Goal: Transaction & Acquisition: Obtain resource

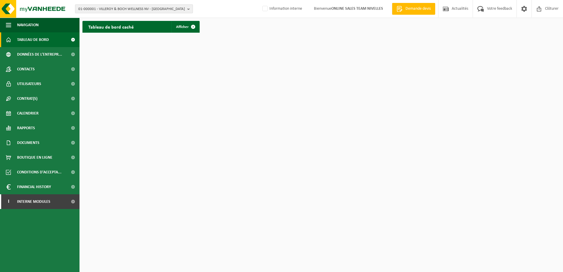
click at [189, 9] on b "button" at bounding box center [189, 9] width 5 height 8
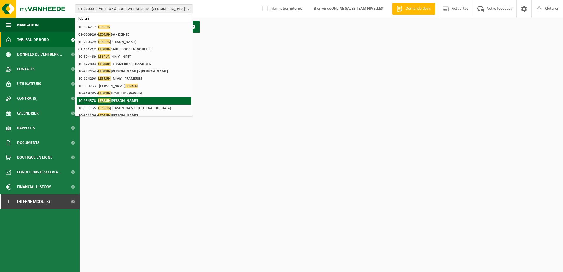
type input "lebrun"
click at [152, 99] on li "10-954578 - LEBRUN VINCENT - GENAPPE" at bounding box center [134, 100] width 115 height 7
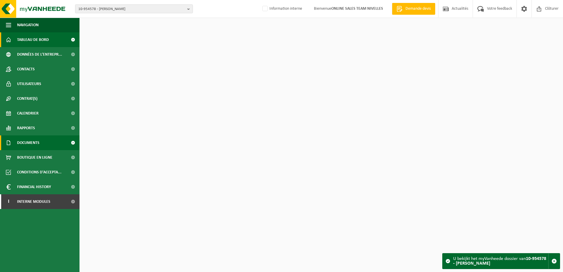
click at [44, 139] on link "Documents" at bounding box center [40, 143] width 80 height 15
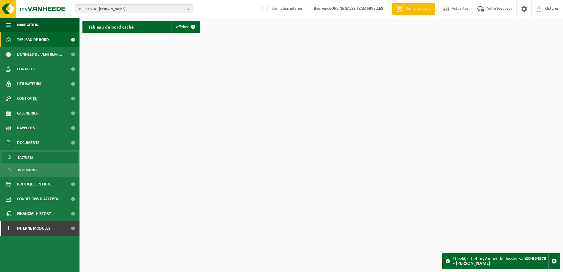
click at [48, 160] on link "Factures" at bounding box center [39, 157] width 77 height 11
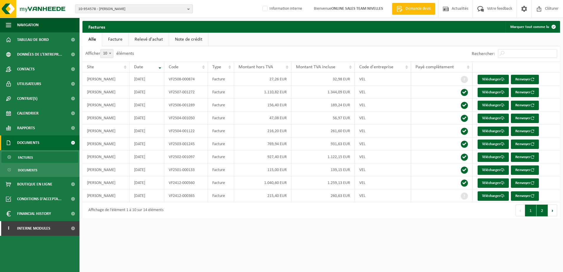
click at [543, 213] on button "2" at bounding box center [542, 211] width 11 height 12
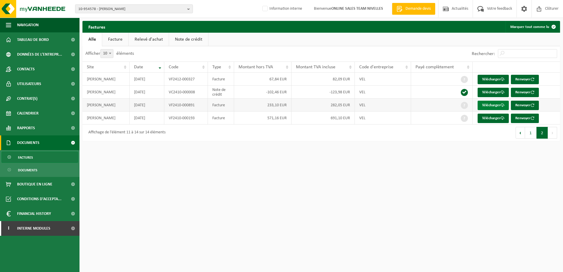
click at [505, 106] on span at bounding box center [503, 105] width 4 height 4
click at [501, 93] on span at bounding box center [503, 92] width 4 height 4
click at [501, 81] on span at bounding box center [503, 79] width 4 height 4
drag, startPoint x: 365, startPoint y: 227, endPoint x: 384, endPoint y: 221, distance: 20.6
click at [366, 227] on html "10-954578 - LEBRUN VINCENT - GENAPPE 10-954578 - LEBRUN VINCENT - GENAPPE Infor…" at bounding box center [281, 136] width 563 height 272
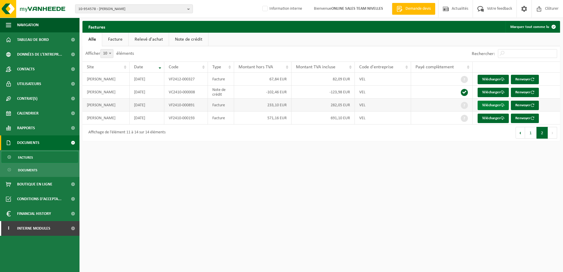
click at [500, 103] on link "Télécharger" at bounding box center [493, 105] width 31 height 9
click at [500, 77] on link "Télécharger" at bounding box center [493, 79] width 31 height 9
click at [492, 91] on link "Télécharger" at bounding box center [493, 92] width 31 height 9
click at [382, 213] on html "10-954578 - LEBRUN VINCENT - GENAPPE 10-954578 - LEBRUN VINCENT - GENAPPE Infor…" at bounding box center [281, 136] width 563 height 272
click at [191, 9] on b "button" at bounding box center [189, 9] width 5 height 8
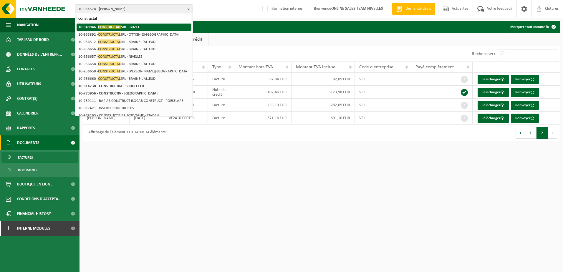
type input "constructal"
click at [141, 24] on li "10-949946 - CONSTRUCTAL SRL - BUZET" at bounding box center [134, 27] width 115 height 7
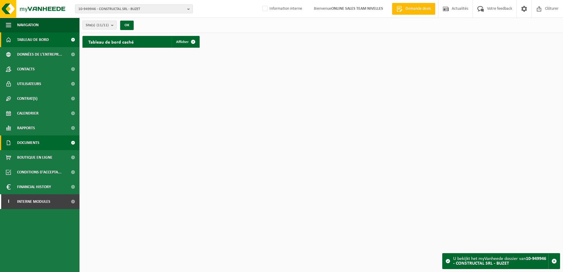
click at [42, 138] on link "Documents" at bounding box center [40, 143] width 80 height 15
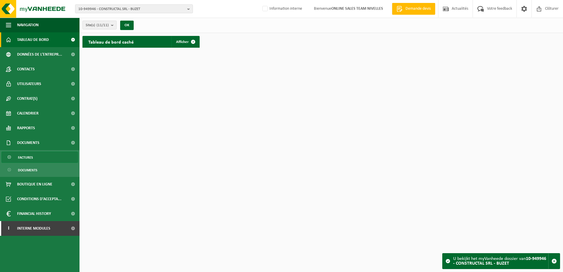
click at [34, 157] on link "Factures" at bounding box center [39, 157] width 77 height 11
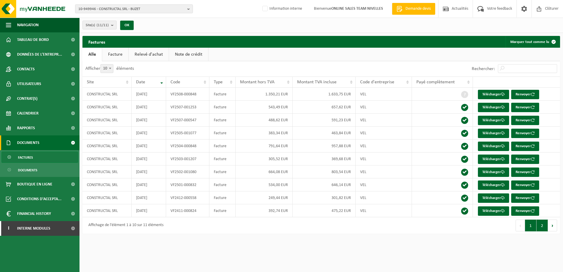
click at [541, 226] on button "2" at bounding box center [542, 226] width 11 height 12
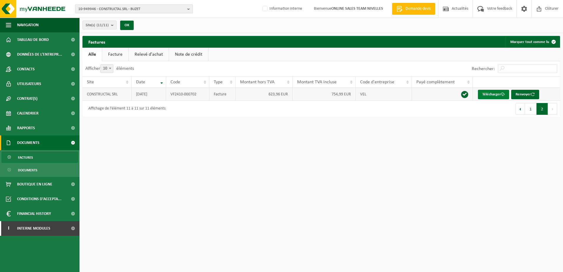
click at [496, 92] on link "Télécharger" at bounding box center [493, 94] width 31 height 9
click at [534, 111] on button "1" at bounding box center [530, 109] width 11 height 12
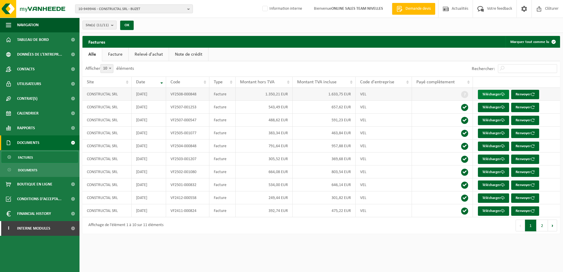
click at [485, 93] on link "Télécharger" at bounding box center [493, 94] width 31 height 9
click at [546, 227] on button "2" at bounding box center [542, 226] width 11 height 12
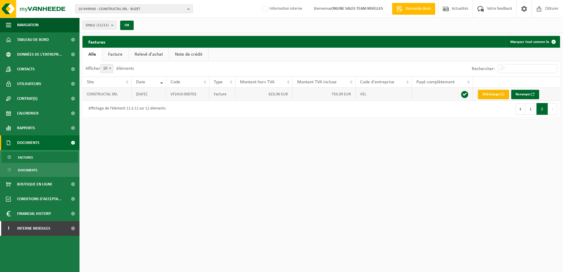
click at [489, 93] on link "Télécharger" at bounding box center [493, 94] width 31 height 9
click at [388, 164] on html "10-949946 - CONSTRUCTAL SRL - BUZET 10-949946 - CONSTRUCTAL SRL - BUZET 10-9565…" at bounding box center [281, 136] width 563 height 272
drag, startPoint x: 322, startPoint y: 148, endPoint x: 336, endPoint y: 145, distance: 14.2
click at [323, 147] on html "10-949946 - CONSTRUCTAL SRL - BUZET 10-949946 - CONSTRUCTAL SRL - BUZET 10-9565…" at bounding box center [281, 136] width 563 height 272
click at [188, 9] on b "button" at bounding box center [189, 9] width 5 height 8
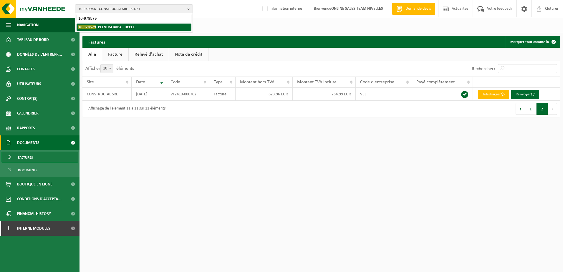
type input "10-978579"
click at [137, 27] on li "10-978579 - PLENUM BVBA - UCCLE" at bounding box center [134, 27] width 115 height 7
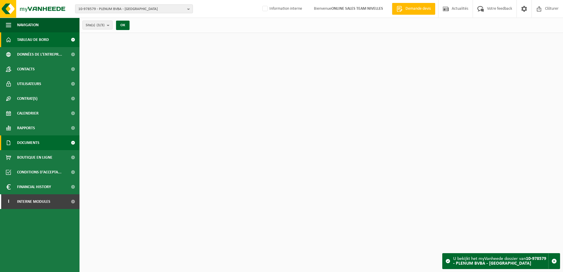
click at [50, 143] on link "Documents" at bounding box center [40, 143] width 80 height 15
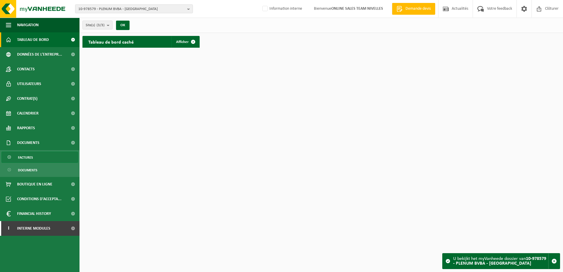
click at [50, 154] on link "Factures" at bounding box center [39, 157] width 77 height 11
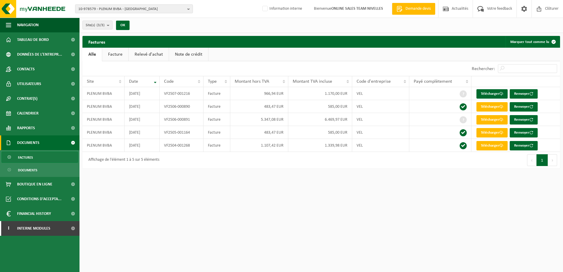
click at [359, 199] on html "10-978579 - PLENUM BVBA - UCCLE 10-978579 - PLENUM BVBA - UCCLE 10-984497 - PLE…" at bounding box center [281, 136] width 563 height 272
click at [495, 145] on link "Télécharger" at bounding box center [492, 145] width 31 height 9
click at [488, 133] on link "Télécharger" at bounding box center [492, 132] width 31 height 9
click at [495, 118] on link "Télécharger" at bounding box center [492, 119] width 31 height 9
click at [492, 104] on link "Télécharger" at bounding box center [492, 106] width 31 height 9
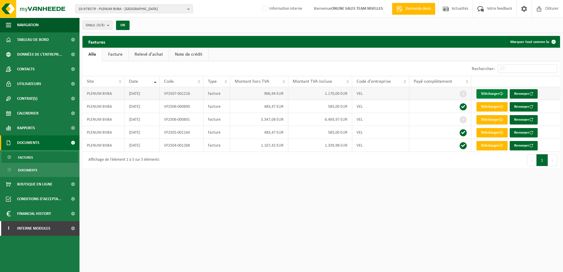
click at [481, 92] on link "Télécharger" at bounding box center [492, 93] width 31 height 9
click at [368, 176] on html "10-978579 - PLENUM BVBA - UCCLE 10-978579 - PLENUM BVBA - UCCLE 10-984497 - PLE…" at bounding box center [281, 136] width 563 height 272
drag, startPoint x: 60, startPoint y: 227, endPoint x: 64, endPoint y: 235, distance: 9.2
click at [60, 227] on link "I Interne modules" at bounding box center [40, 228] width 80 height 15
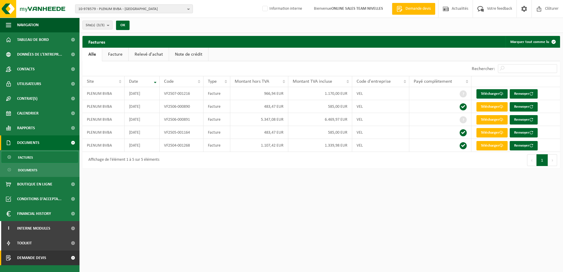
click at [73, 258] on span at bounding box center [72, 258] width 13 height 15
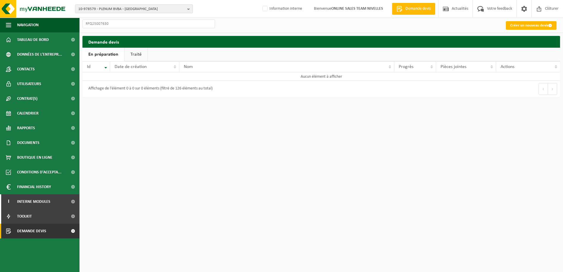
type input "RFQ25007630"
click at [140, 56] on link "Traité" at bounding box center [136, 55] width 23 height 14
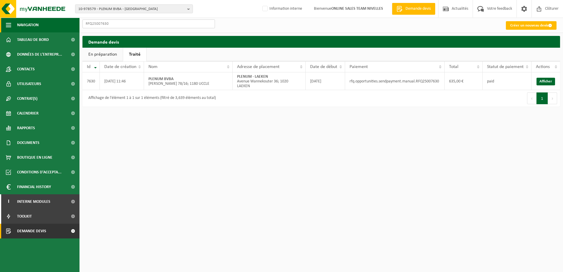
drag, startPoint x: 137, startPoint y: 24, endPoint x: 63, endPoint y: 20, distance: 73.8
click at [63, 20] on div "Navigation Demande devis Actualités Votre feedback Clôturer Tableau de bord Don…" at bounding box center [281, 56] width 563 height 113
click at [190, 8] on b "button" at bounding box center [189, 9] width 5 height 8
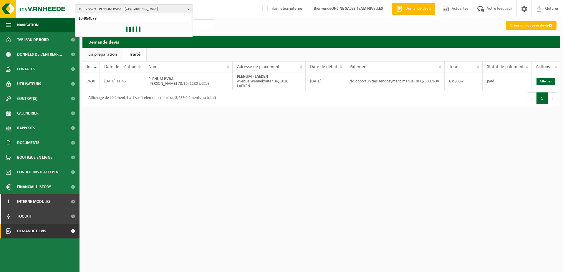
type input "10-954578"
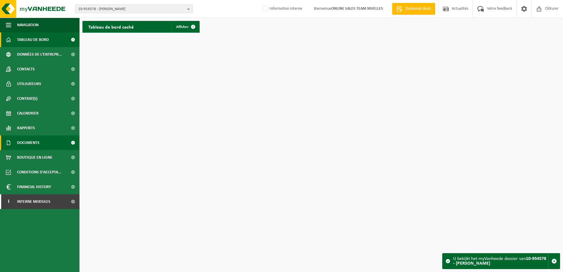
click at [41, 143] on link "Documents" at bounding box center [40, 143] width 80 height 15
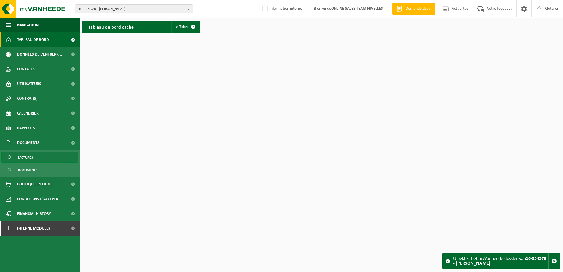
click at [42, 154] on link "Factures" at bounding box center [39, 157] width 77 height 11
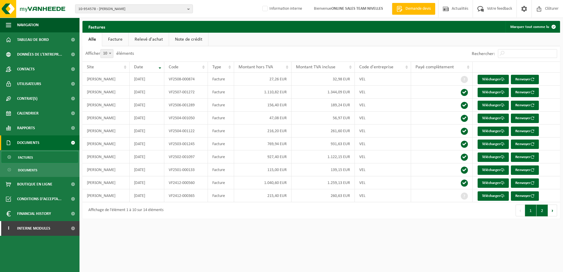
click at [545, 210] on button "2" at bounding box center [542, 211] width 11 height 12
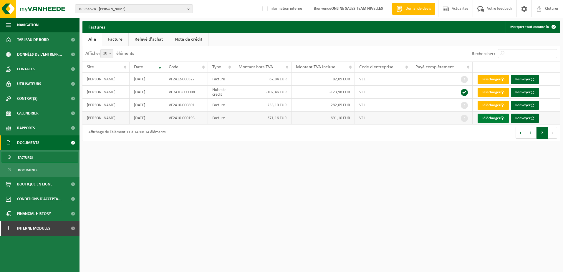
click at [501, 120] on link "Télécharger" at bounding box center [493, 118] width 31 height 9
click at [495, 92] on link "Télécharger" at bounding box center [493, 92] width 31 height 9
click at [529, 134] on button "1" at bounding box center [530, 133] width 11 height 12
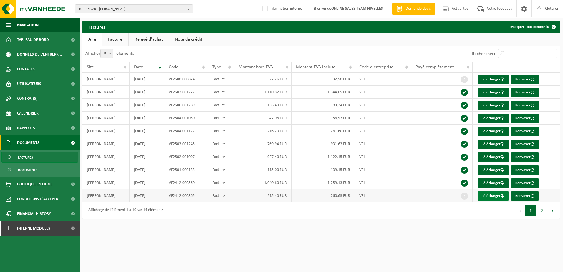
click at [489, 197] on link "Télécharger" at bounding box center [493, 196] width 31 height 9
click at [494, 180] on link "Télécharger" at bounding box center [493, 183] width 31 height 9
click at [487, 171] on link "Télécharger" at bounding box center [493, 170] width 31 height 9
click at [497, 157] on link "Télécharger" at bounding box center [493, 157] width 31 height 9
click at [491, 155] on link "Télécharger" at bounding box center [493, 157] width 31 height 9
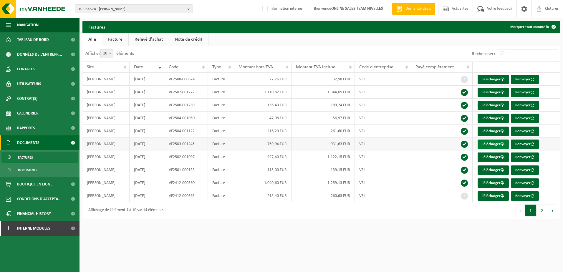
click at [495, 145] on link "Télécharger" at bounding box center [493, 144] width 31 height 9
click at [494, 131] on link "Télécharger" at bounding box center [493, 131] width 31 height 9
click at [498, 116] on link "Télécharger" at bounding box center [493, 118] width 31 height 9
click at [493, 105] on link "Télécharger" at bounding box center [493, 105] width 31 height 9
click at [493, 89] on link "Télécharger" at bounding box center [493, 92] width 31 height 9
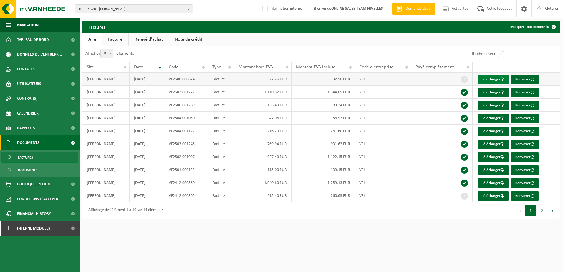
click at [492, 79] on link "Télécharger" at bounding box center [493, 79] width 31 height 9
click at [499, 80] on link "Télécharger" at bounding box center [493, 79] width 31 height 9
click at [325, 252] on html "10-954578 - LEBRUN VINCENT - GENAPPE 10-954578 - LEBRUN VINCENT - GENAPPE Infor…" at bounding box center [281, 136] width 563 height 272
click at [190, 10] on b "button" at bounding box center [189, 9] width 5 height 8
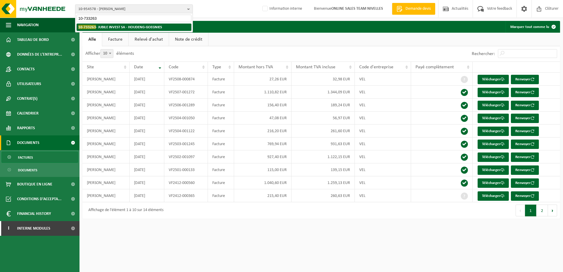
type input "10-733263"
click at [161, 24] on li "10-733263 - JUBILE INVEST SA - HOUDENG-GOEGNIES" at bounding box center [134, 27] width 115 height 7
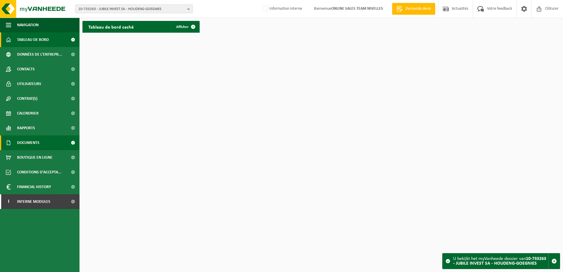
click at [41, 145] on link "Documents" at bounding box center [40, 143] width 80 height 15
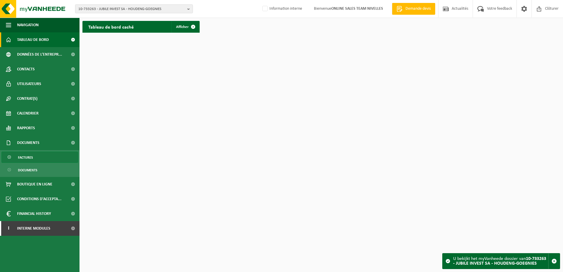
click at [42, 158] on link "Factures" at bounding box center [39, 157] width 77 height 11
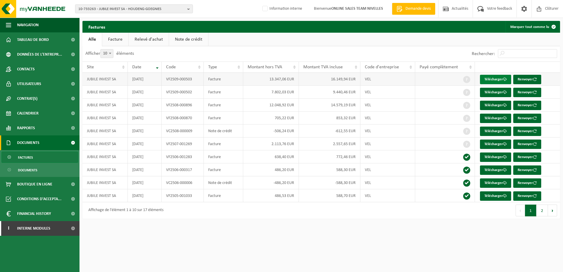
click at [501, 78] on link "Télécharger" at bounding box center [495, 79] width 31 height 9
click at [501, 90] on link "Télécharger" at bounding box center [495, 92] width 31 height 9
click at [496, 104] on link "Télécharger" at bounding box center [495, 105] width 31 height 9
click at [491, 131] on link "Télécharger" at bounding box center [495, 131] width 31 height 9
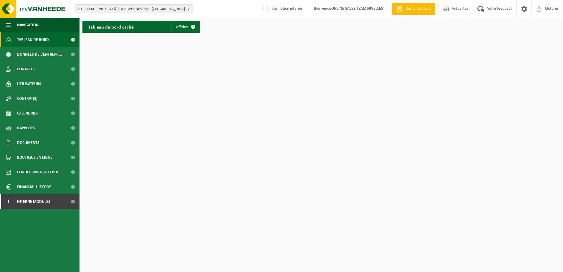
drag, startPoint x: 263, startPoint y: 9, endPoint x: 256, endPoint y: 33, distance: 24.7
click at [263, 11] on label "Information interne" at bounding box center [281, 8] width 41 height 9
click at [260, 0] on input "Information interne" at bounding box center [260, 0] width 0 height 0
checkbox input "true"
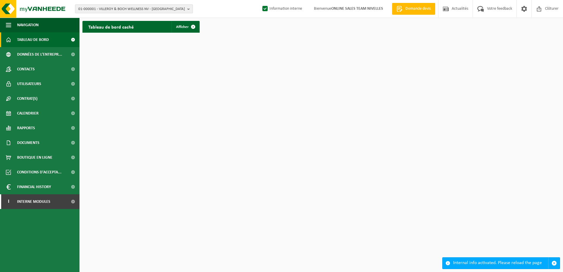
click at [188, 11] on b "button" at bounding box center [189, 9] width 5 height 8
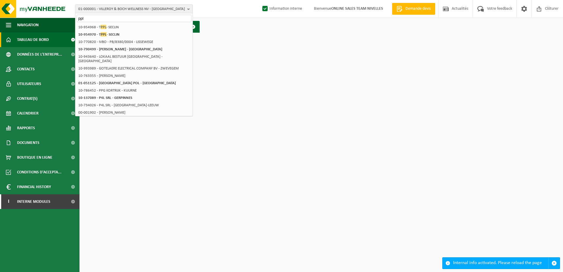
type input "pp"
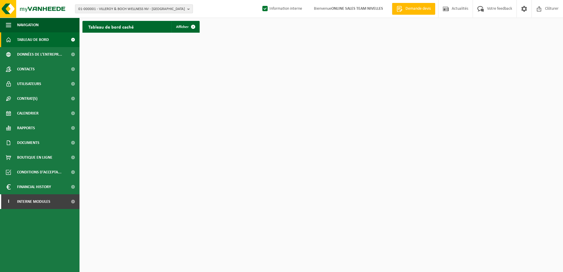
click at [191, 9] on b "button" at bounding box center [189, 9] width 5 height 8
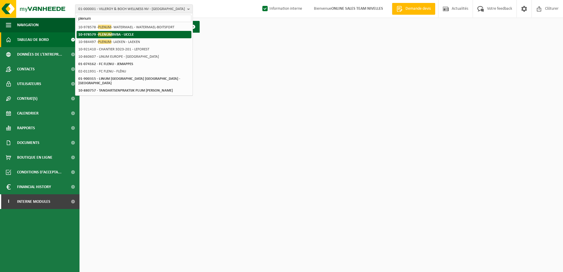
type input "plenum"
click at [138, 36] on li "10-978579 - PLENUM BVBA - [GEOGRAPHIC_DATA]" at bounding box center [134, 34] width 115 height 7
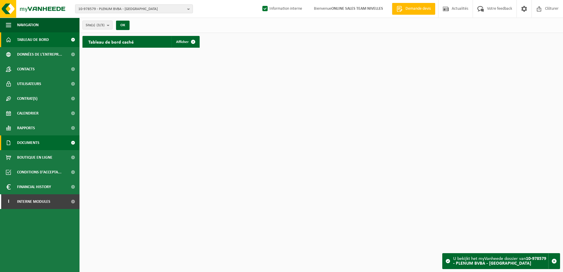
click at [33, 144] on span "Documents" at bounding box center [28, 143] width 22 height 15
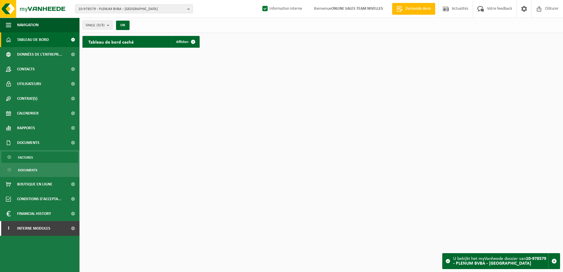
click at [33, 158] on link "Factures" at bounding box center [39, 157] width 77 height 11
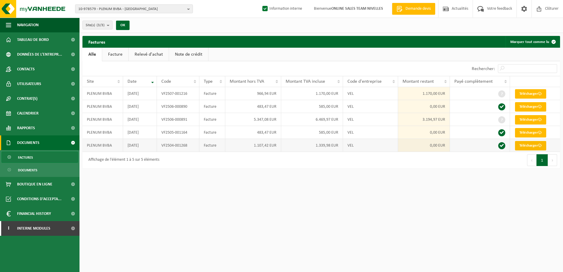
click at [535, 145] on link "Télécharger" at bounding box center [530, 145] width 31 height 9
click at [538, 132] on link "Télécharger" at bounding box center [530, 132] width 31 height 9
click at [536, 118] on link "Télécharger" at bounding box center [530, 119] width 31 height 9
click at [534, 107] on link "Télécharger" at bounding box center [530, 106] width 31 height 9
click at [534, 94] on link "Télécharger" at bounding box center [530, 93] width 31 height 9
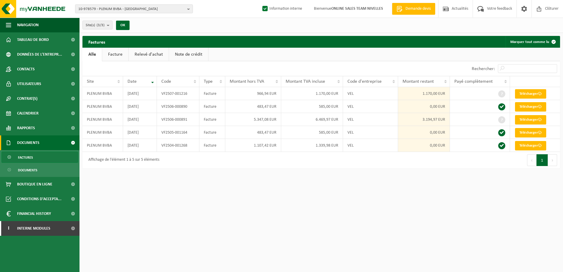
click at [447, 222] on html "10-978579 - PLENUM BVBA - UCCLE 10-978579 - PLENUM BVBA - UCCLE 10-984497 - PLE…" at bounding box center [281, 136] width 563 height 272
click at [333, 241] on html "10-978579 - PLENUM BVBA - UCCLE 10-978579 - PLENUM BVBA - UCCLE 10-984497 - PLE…" at bounding box center [281, 136] width 563 height 272
click at [218, 174] on div "Navigation Demande devis Actualités Votre feedback Clôturer Tableau de bord Don…" at bounding box center [281, 87] width 563 height 174
drag, startPoint x: 384, startPoint y: 177, endPoint x: 392, endPoint y: 196, distance: 20.2
click at [391, 196] on html "10-978579 - PLENUM BVBA - UCCLE 10-978579 - PLENUM BVBA - UCCLE 10-984497 - PLE…" at bounding box center [281, 136] width 563 height 272
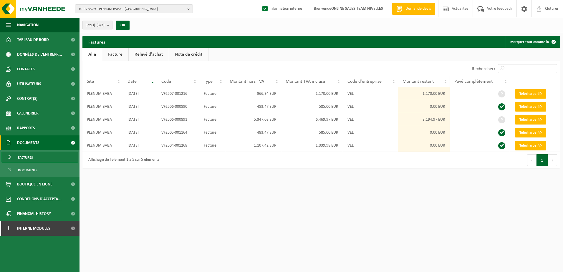
click at [404, 192] on html "10-978579 - PLENUM BVBA - UCCLE 10-978579 - PLENUM BVBA - UCCLE 10-984497 - PLE…" at bounding box center [281, 136] width 563 height 272
